Goal: Transaction & Acquisition: Book appointment/travel/reservation

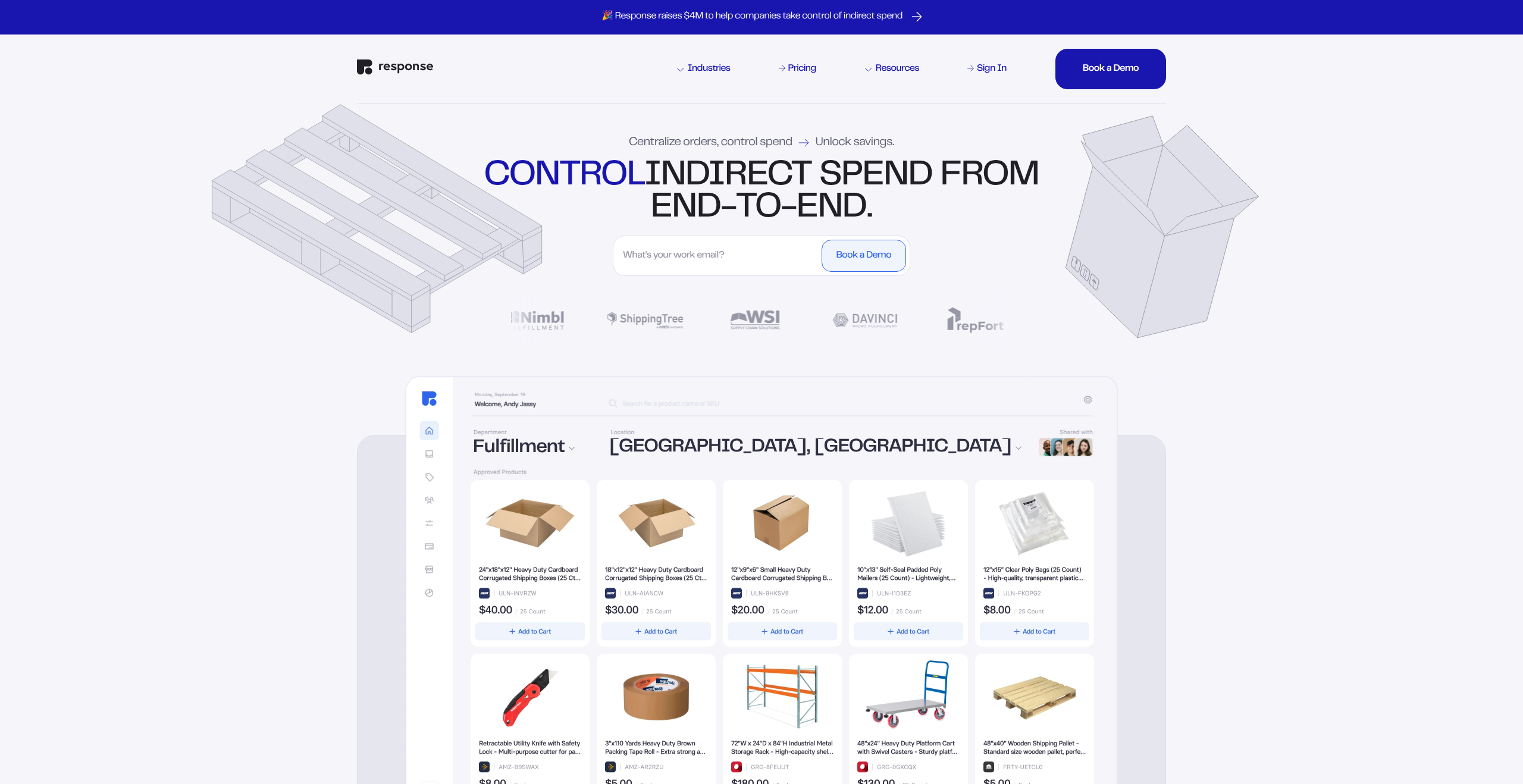
click at [757, 253] on input "First Name" at bounding box center [717, 255] width 202 height 32
click at [1123, 299] on div "Centralize orders, control spend Unlock savings. control indirect spend from en…" at bounding box center [761, 238] width 857 height 269
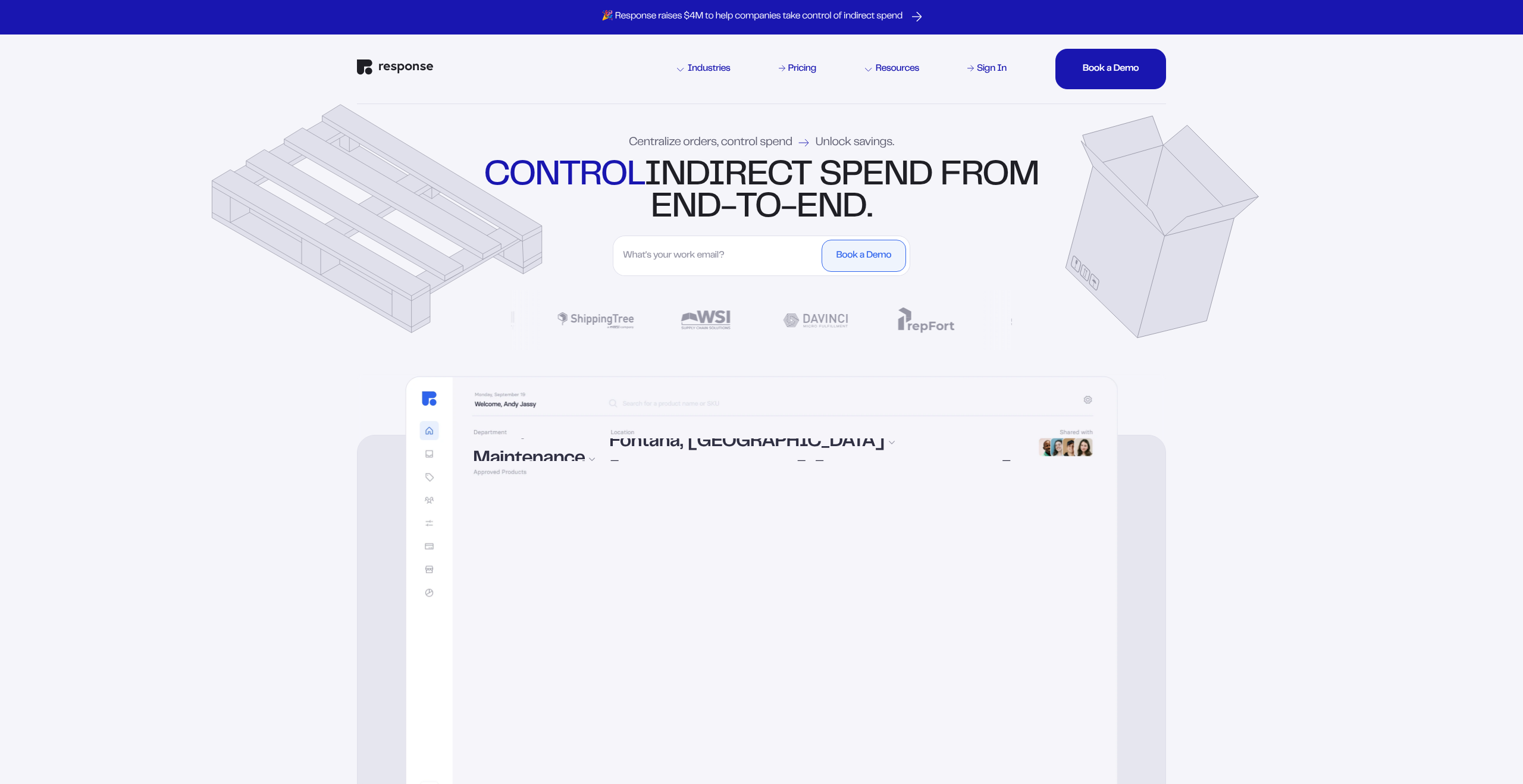
click at [763, 260] on input "First Name" at bounding box center [717, 255] width 202 height 32
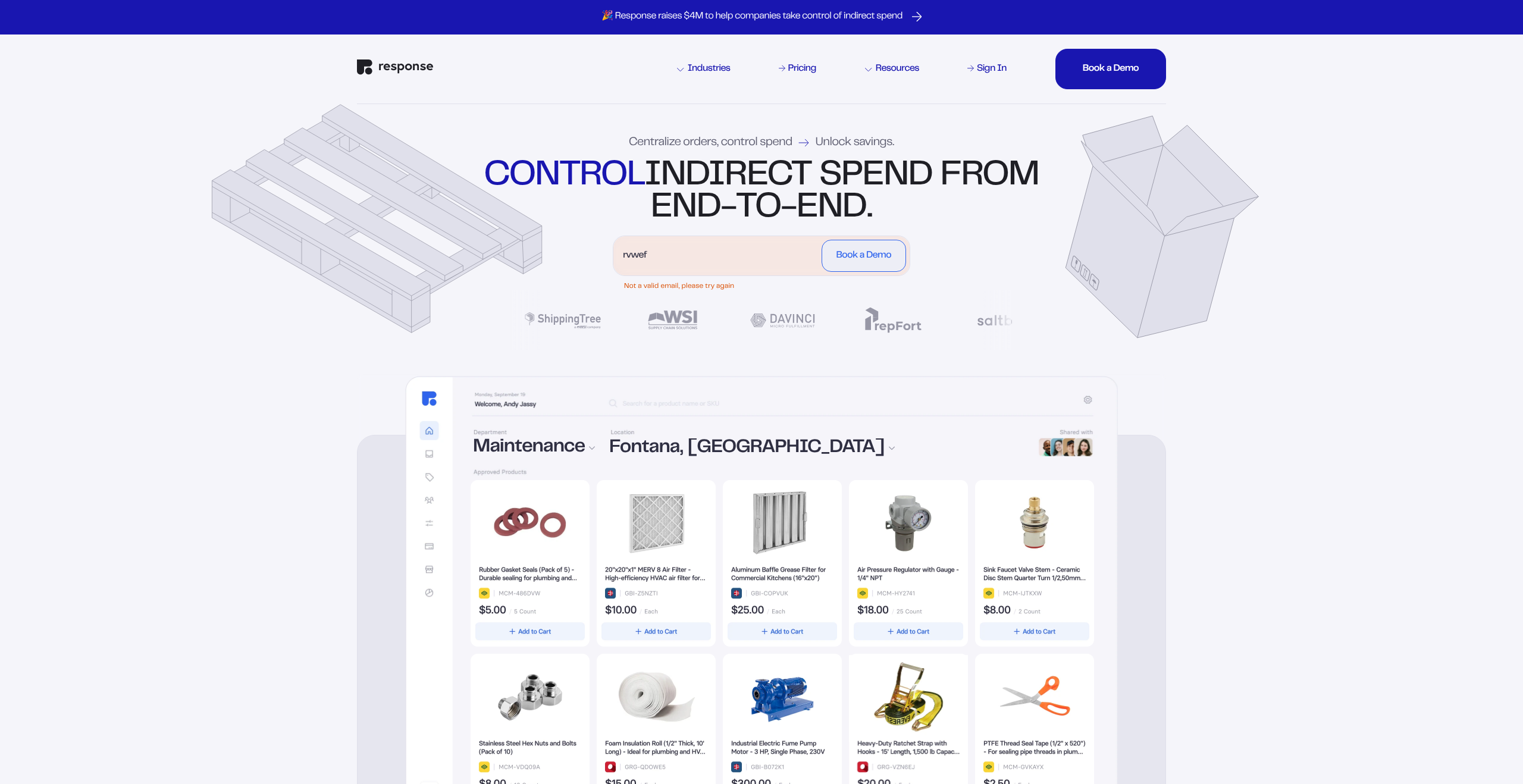
click at [822, 303] on div "Centralize orders, control spend Unlock savings. control indirect spend from en…" at bounding box center [761, 238] width 857 height 269
click at [746, 264] on input "rvwef" at bounding box center [717, 255] width 202 height 32
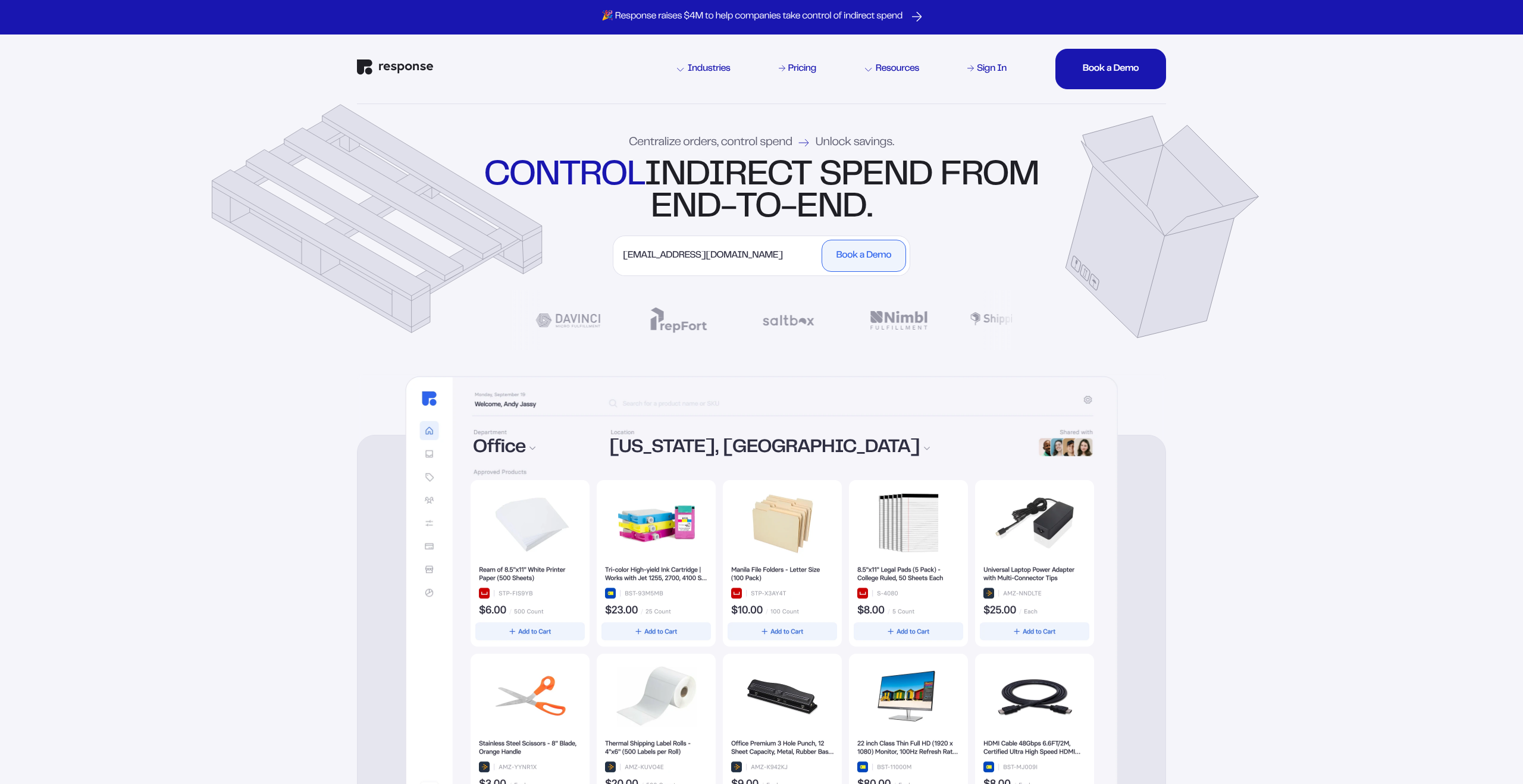
type input "[EMAIL_ADDRESS][DOMAIN_NAME]"
click at [744, 295] on div "Centralize orders, control spend Unlock savings. control indirect spend from en…" at bounding box center [761, 238] width 857 height 269
click at [843, 253] on div "Book a Demo" at bounding box center [863, 255] width 55 height 10
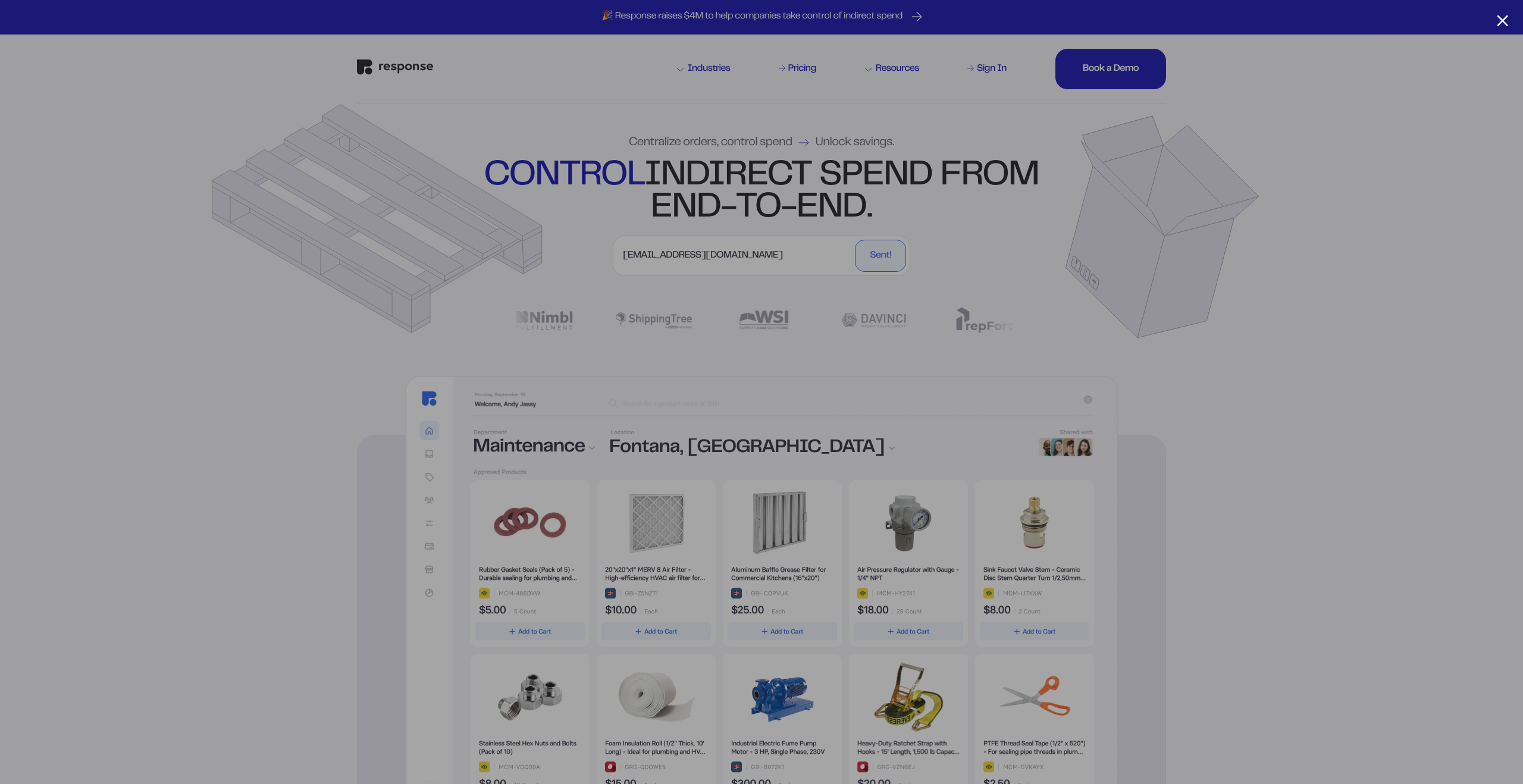
click at [1120, 228] on div at bounding box center [761, 392] width 1523 height 784
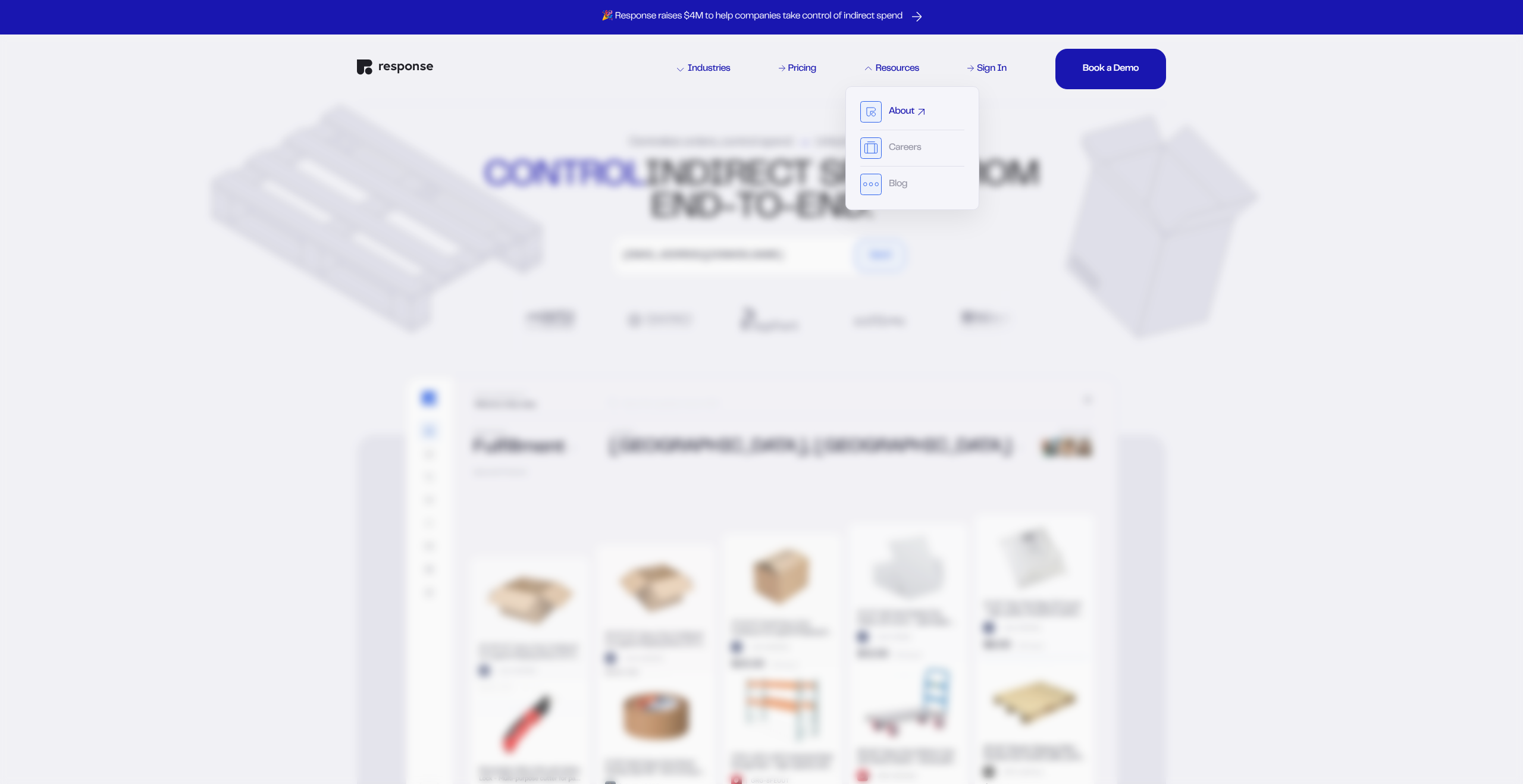
click at [895, 113] on div "About" at bounding box center [902, 112] width 26 height 10
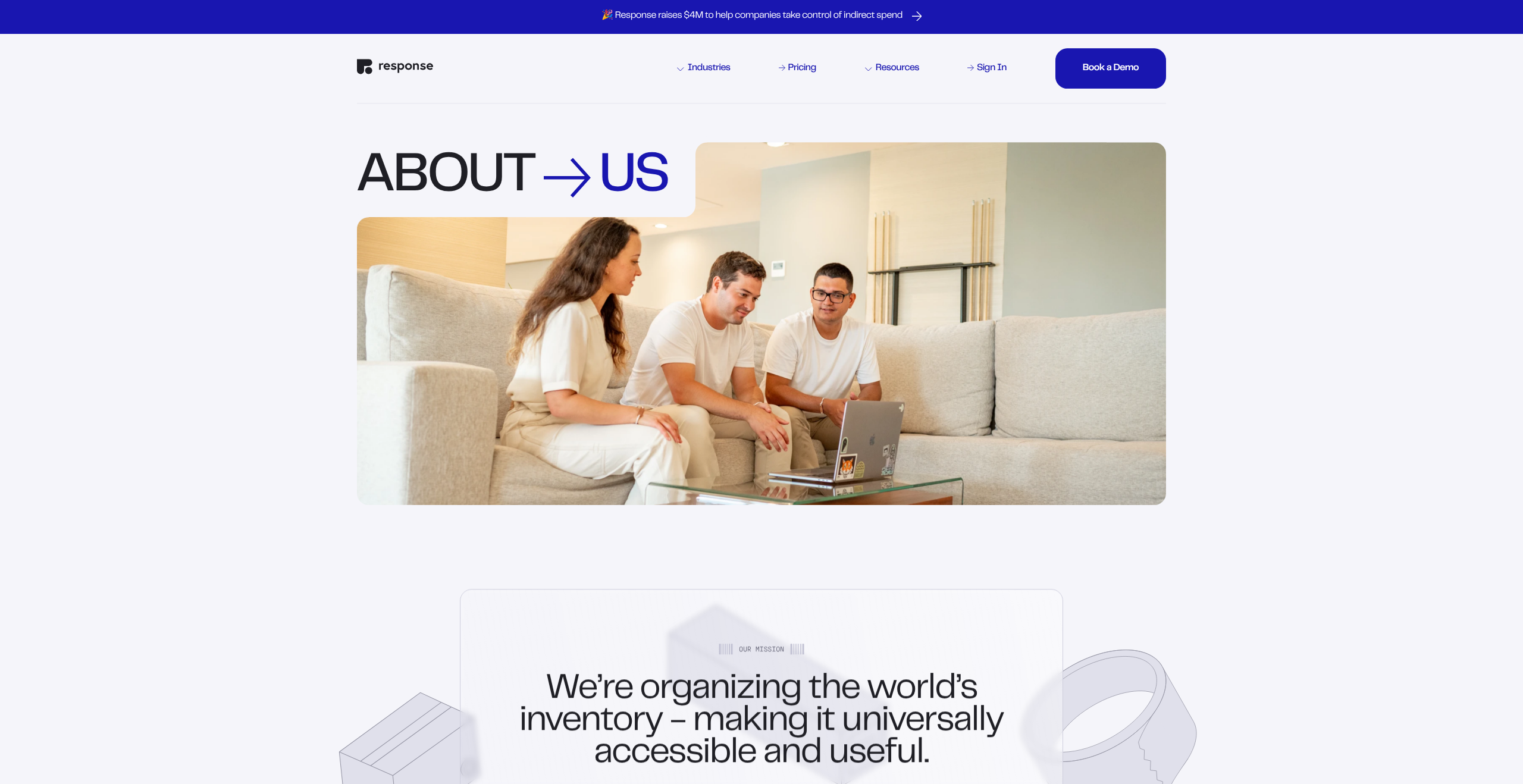
drag, startPoint x: 602, startPoint y: 165, endPoint x: 569, endPoint y: 180, distance: 36.2
click at [601, 165] on div "Us" at bounding box center [634, 177] width 69 height 50
drag, startPoint x: 552, startPoint y: 180, endPoint x: 562, endPoint y: 180, distance: 10.0
click at [553, 180] on img at bounding box center [567, 178] width 47 height 40
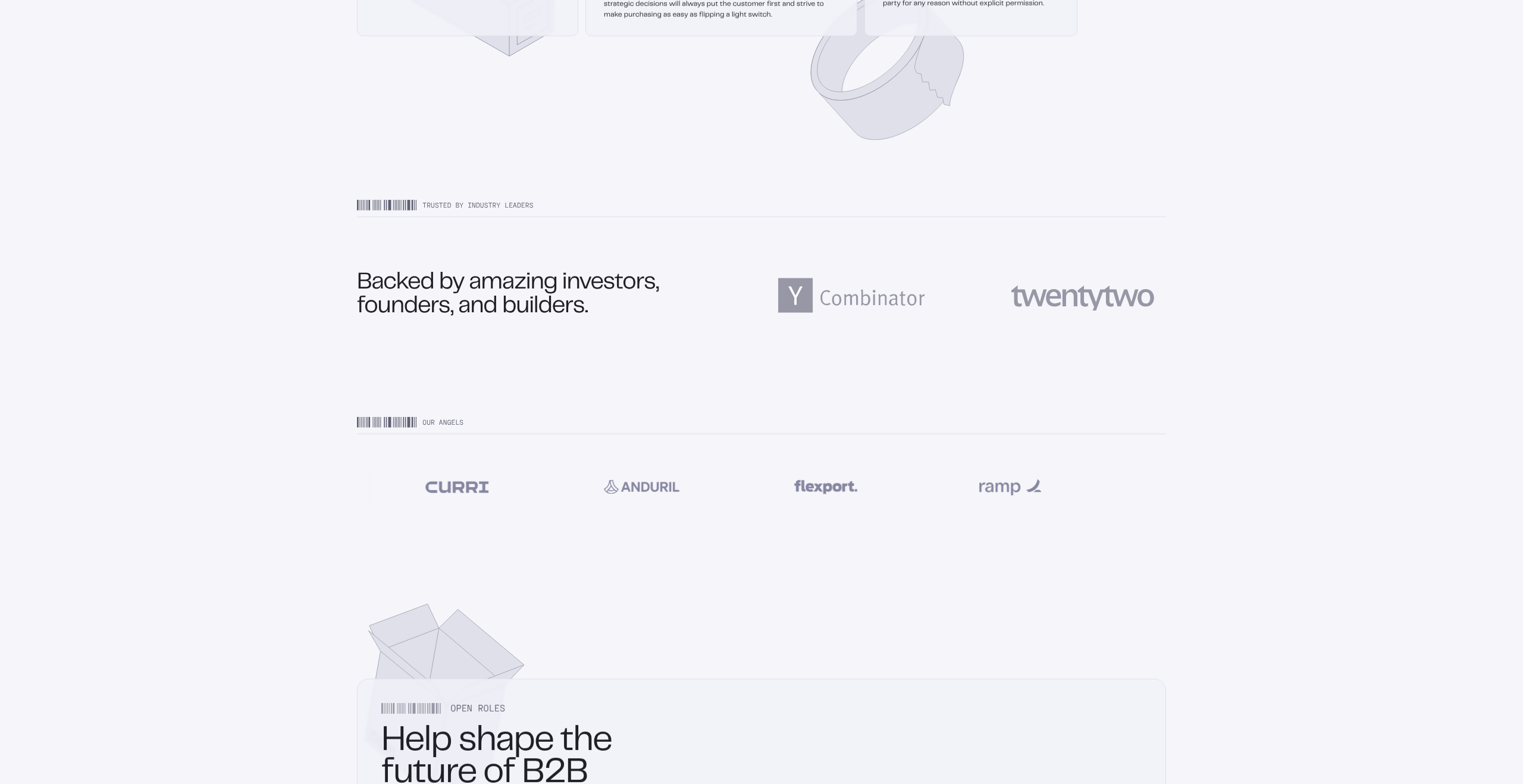
scroll to position [2980, 0]
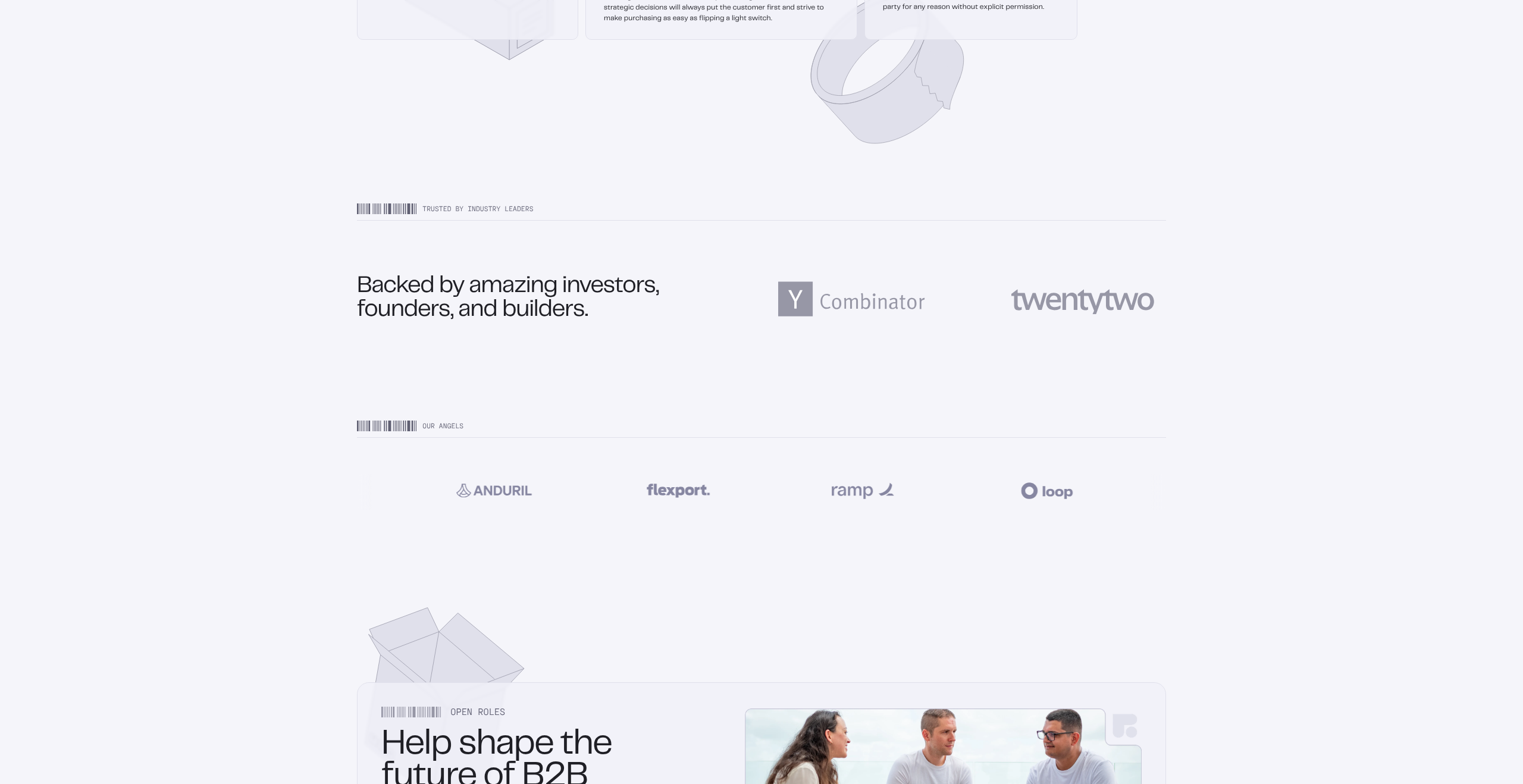
click at [1109, 320] on img at bounding box center [1082, 299] width 167 height 65
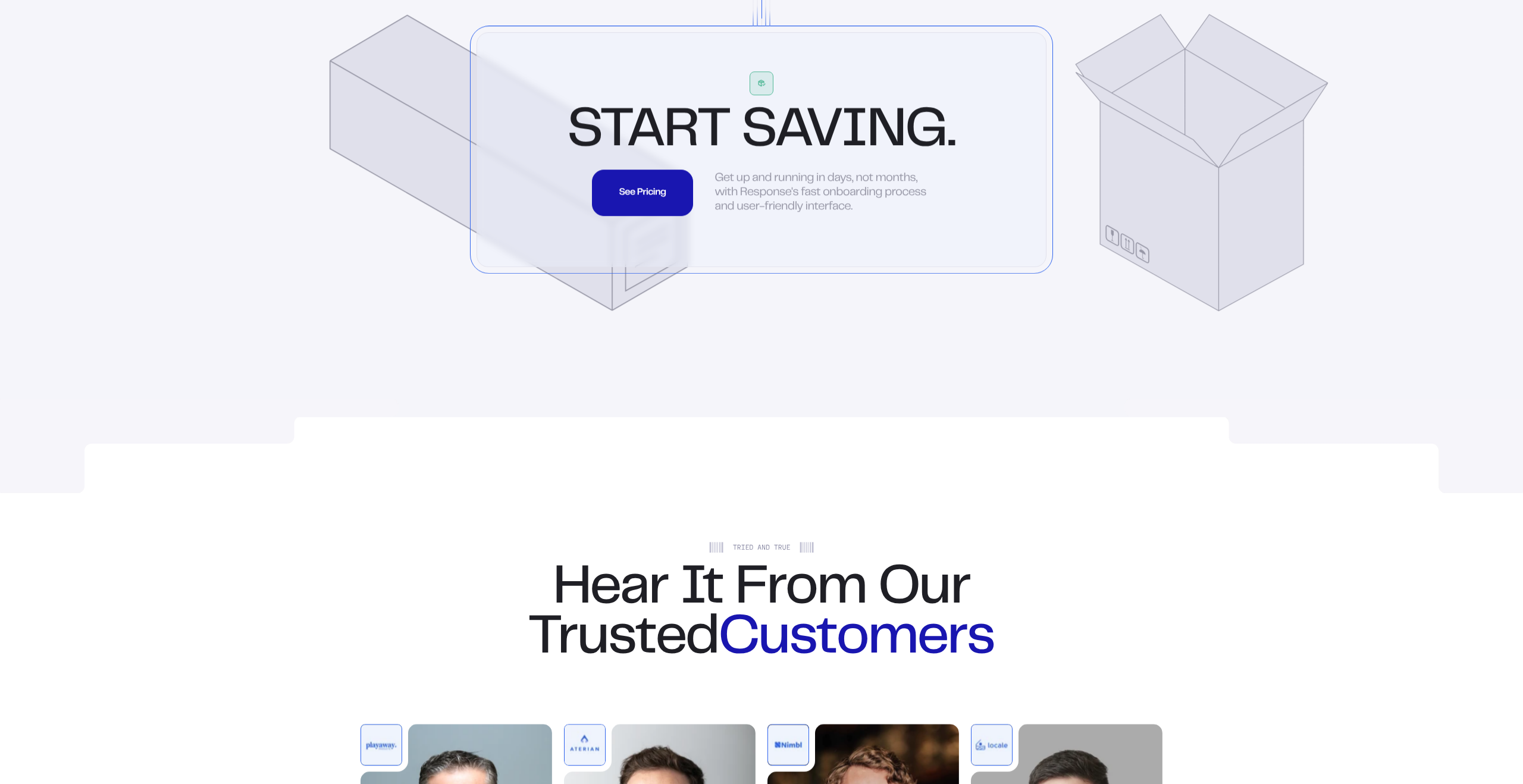
scroll to position [3585, 0]
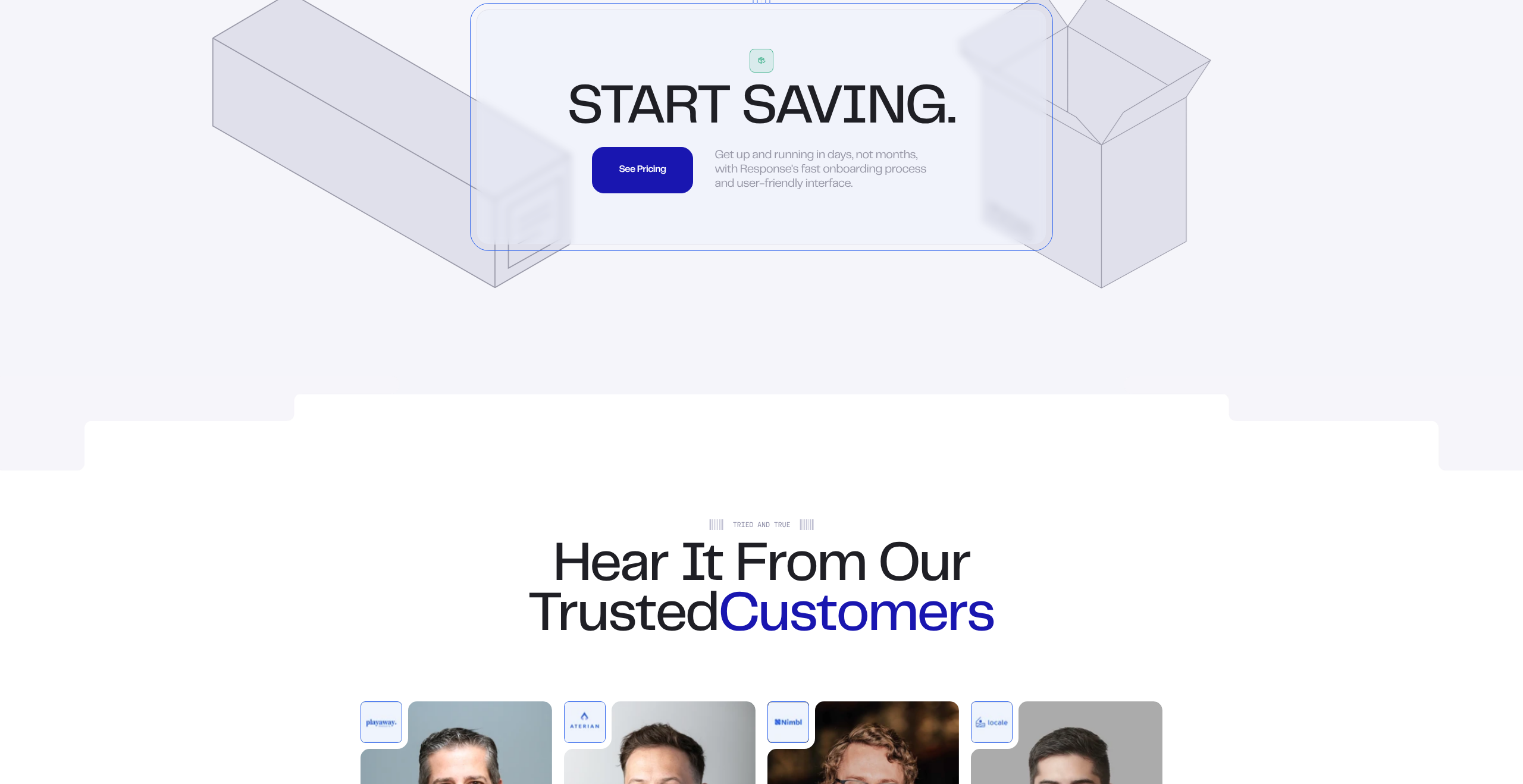
click at [834, 314] on section "Start Saving. See Pricing See Pricing See Pricing See Pricing See Pricing See P…" at bounding box center [761, 158] width 583 height 311
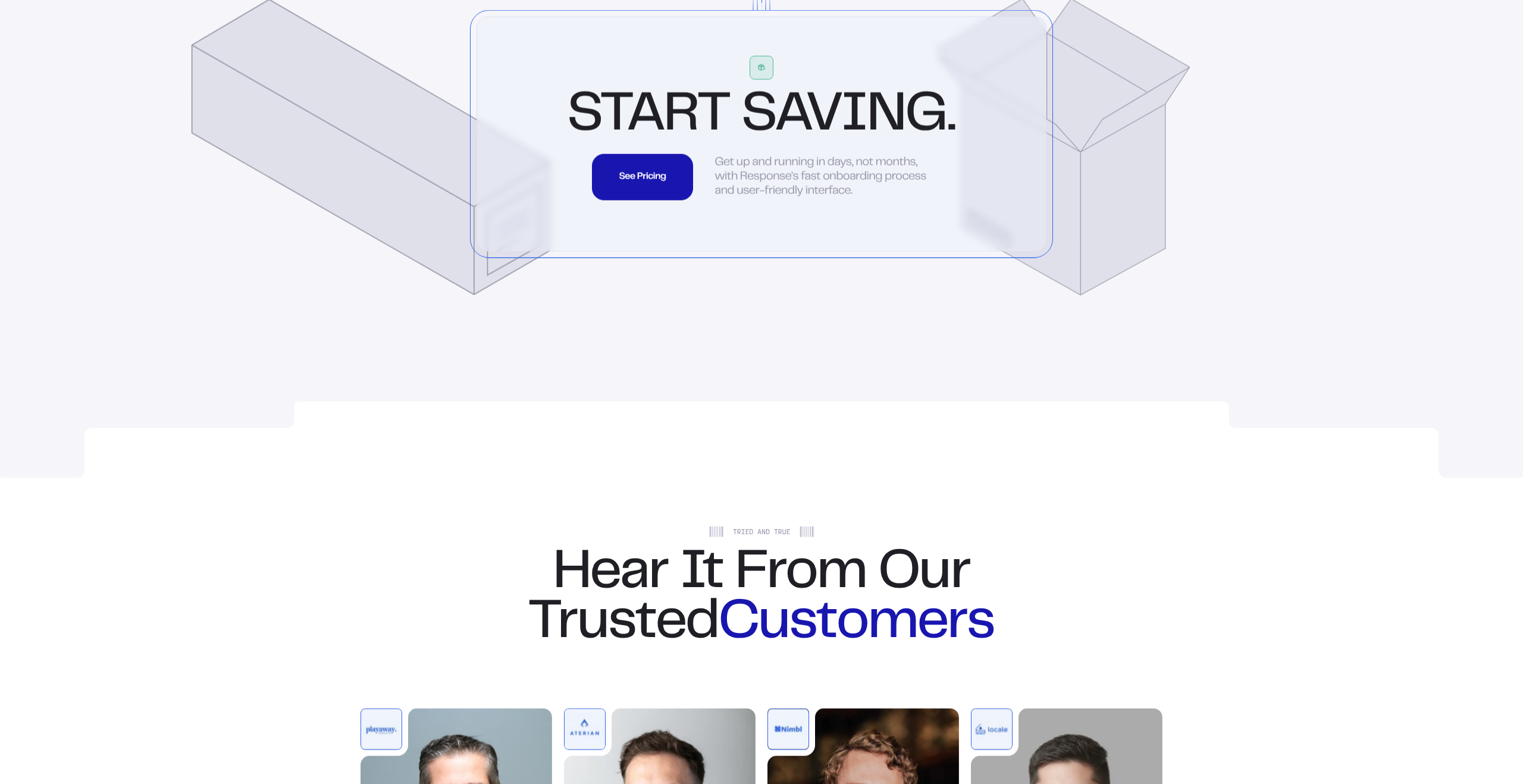
scroll to position [3417, 0]
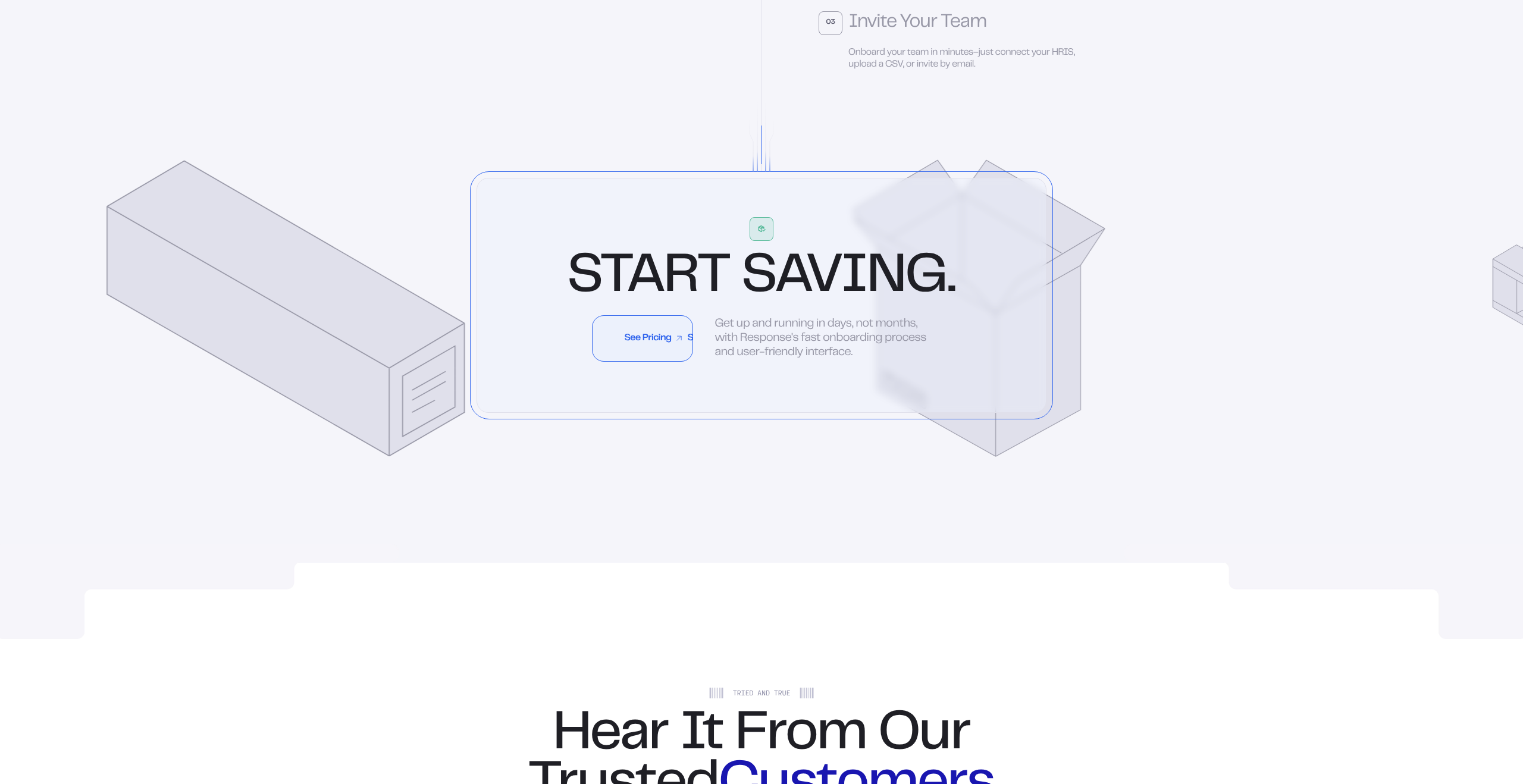
click at [660, 343] on div "See Pricing" at bounding box center [681, 339] width 63 height 10
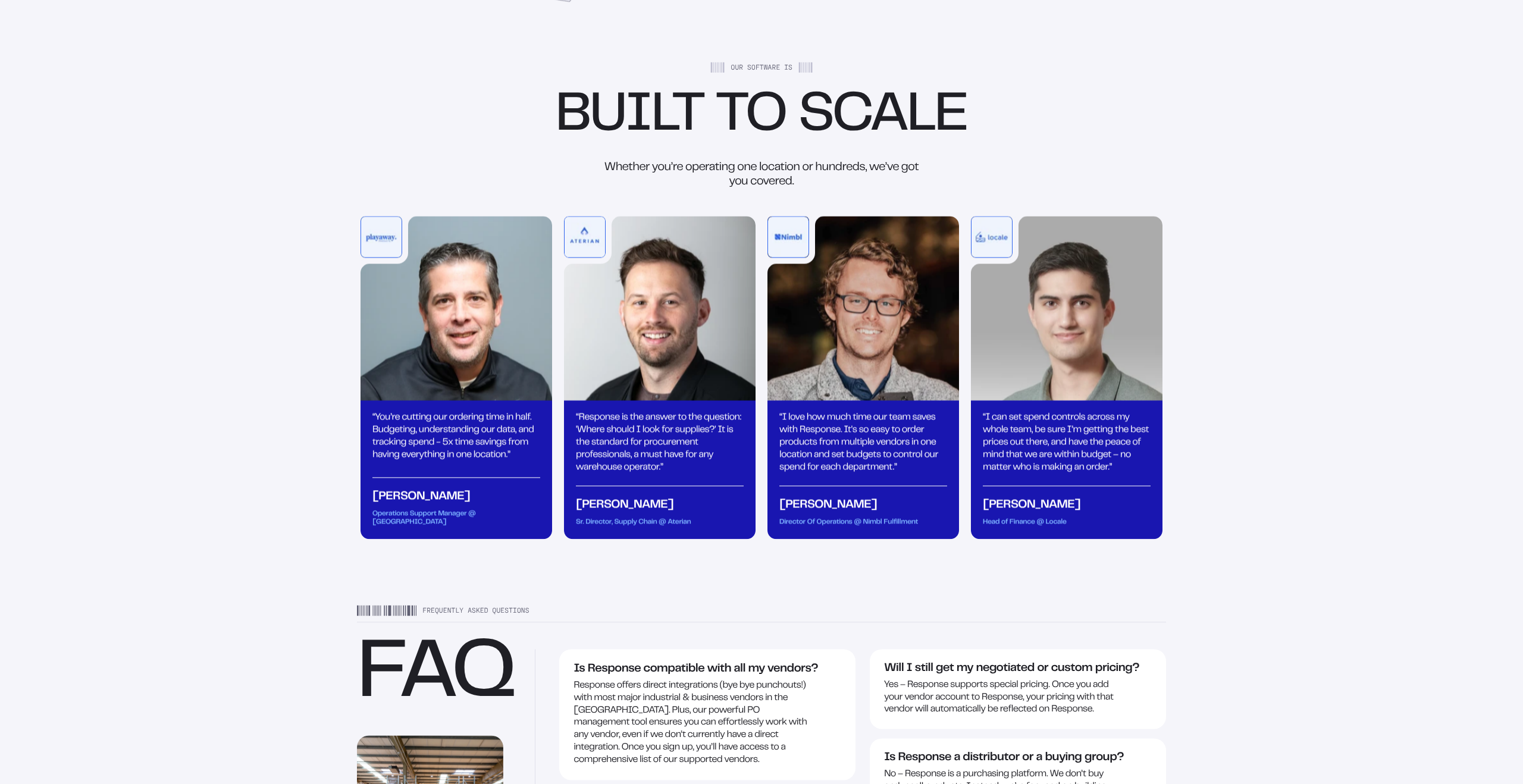
scroll to position [1495, 0]
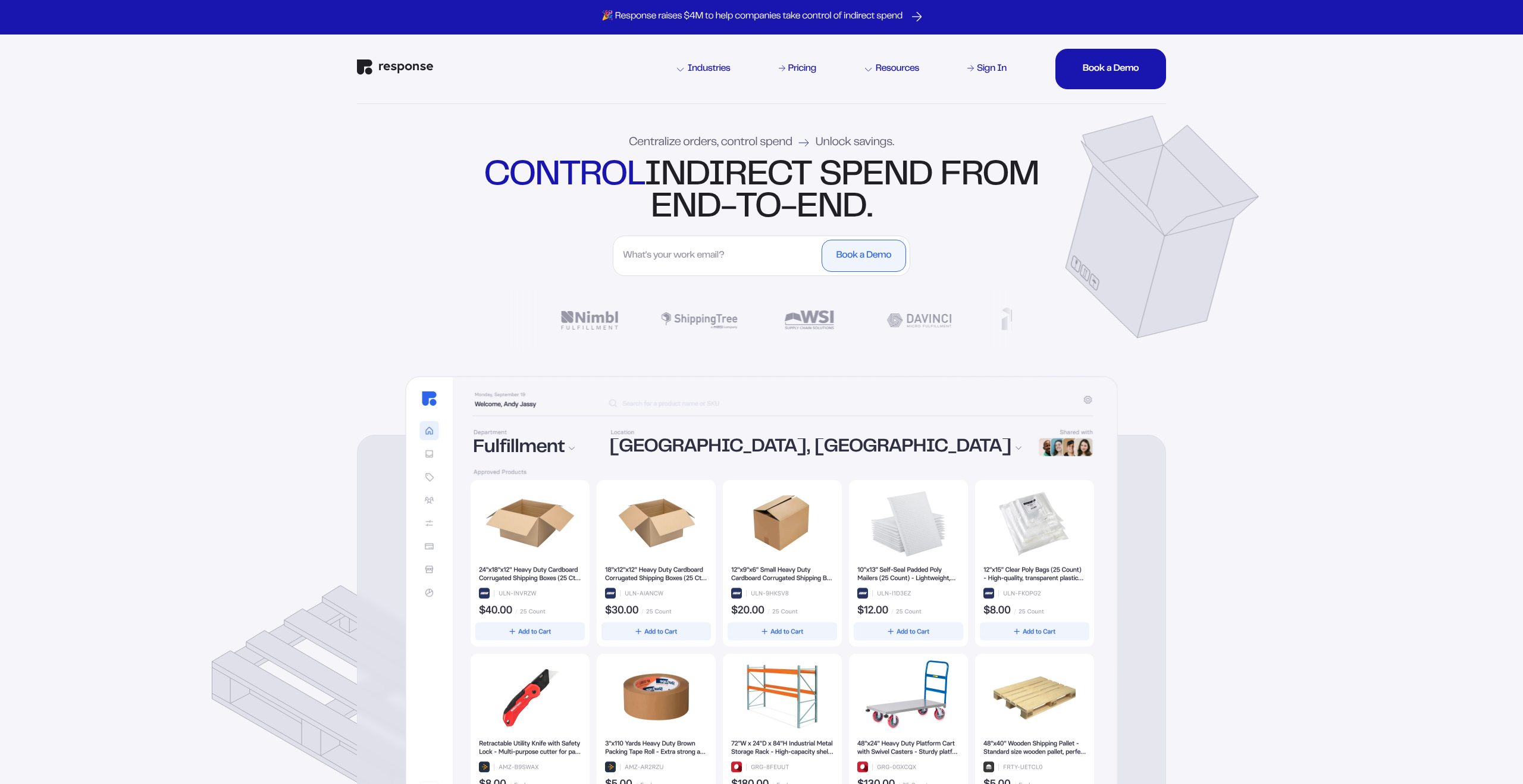
click at [416, 72] on img "Response Home" at bounding box center [395, 66] width 76 height 15
click at [415, 69] on img "Response Home" at bounding box center [395, 66] width 76 height 15
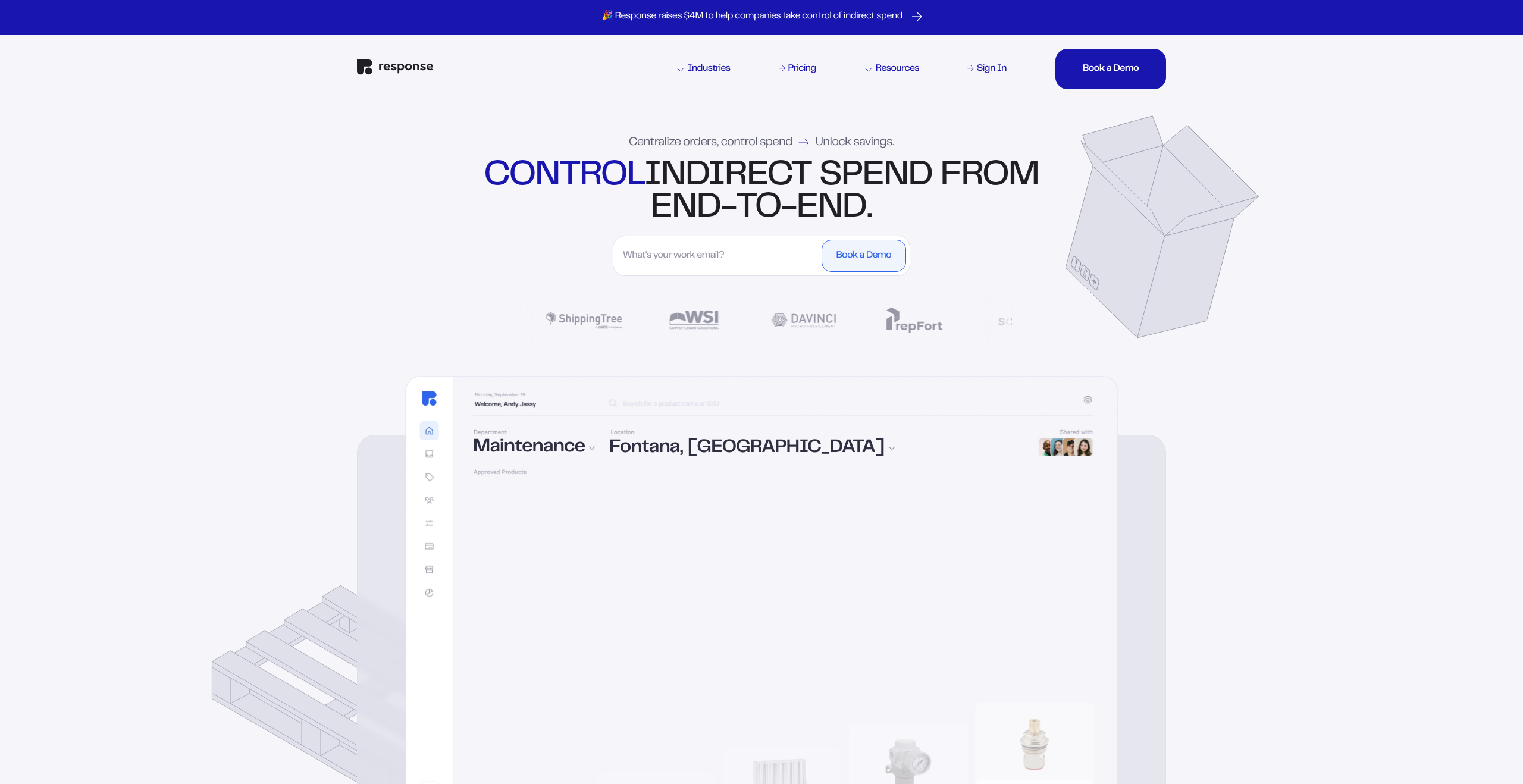
click at [1368, 61] on div "Industries Pricing Resources Sign In Book a Demo Book a Demo Book a Demo Book a…" at bounding box center [761, 69] width 1523 height 69
